Goal: Information Seeking & Learning: Learn about a topic

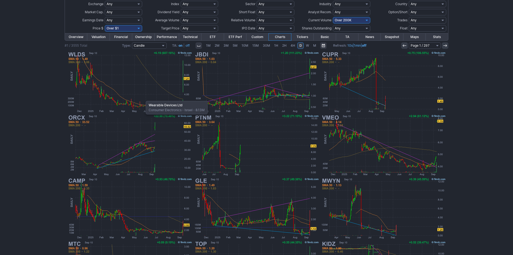
scroll to position [54, 0]
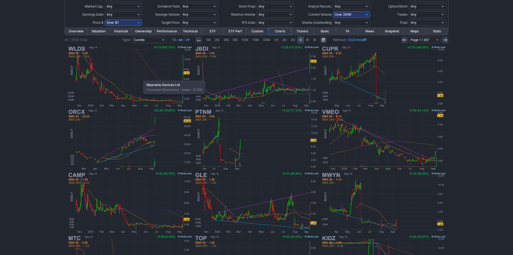
click at [141, 78] on img at bounding box center [130, 76] width 126 height 63
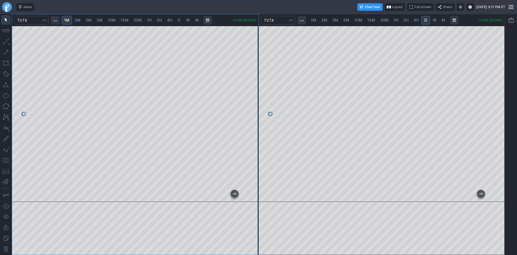
click at [260, 36] on div "1M 2M 3M 5M 10M 15M 30M 1H 2H 4H D W M +5.49 (25.35%) 1M 2M 3M 5M 10M 15M 30M 1…" at bounding box center [258, 134] width 493 height 241
drag, startPoint x: 255, startPoint y: 141, endPoint x: 253, endPoint y: 125, distance: 16.3
click at [253, 125] on div at bounding box center [252, 112] width 11 height 162
drag, startPoint x: 256, startPoint y: 136, endPoint x: 251, endPoint y: 152, distance: 17.0
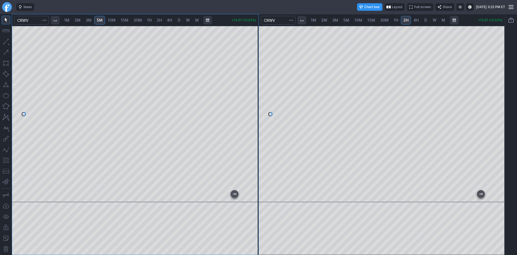
click at [256, 152] on div at bounding box center [252, 112] width 11 height 162
